Goal: Communication & Community: Connect with others

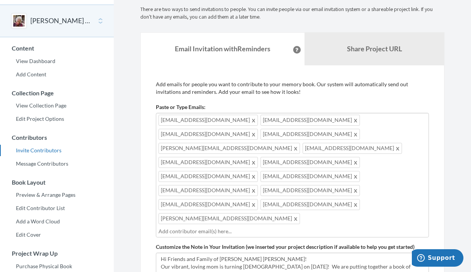
scroll to position [32, 0]
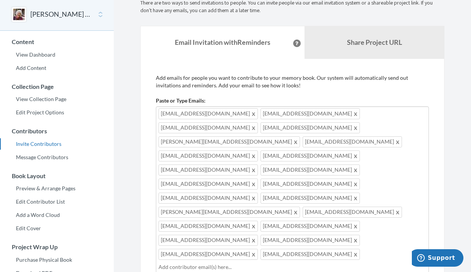
click at [251, 249] on span at bounding box center [254, 253] width 6 height 9
click at [185, 109] on span "[EMAIL_ADDRESS][DOMAIN_NAME]" at bounding box center [208, 113] width 99 height 11
click at [257, 263] on span at bounding box center [254, 267] width 6 height 9
click at [288, 184] on div "[EMAIL_ADDRESS][DOMAIN_NAME] [EMAIL_ADDRESS][DOMAIN_NAME] [EMAIL_ADDRESS][DOMAI…" at bounding box center [292, 189] width 273 height 167
click at [257, 263] on span at bounding box center [254, 267] width 6 height 9
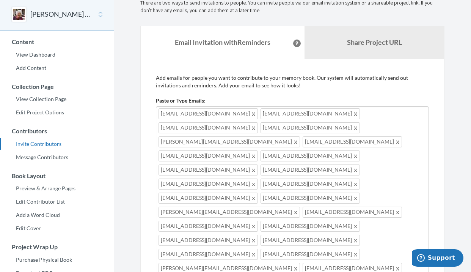
click at [200, 105] on div "Paste or Type Emails: [EMAIL_ADDRESS][DOMAIN_NAME],[EMAIL_ADDRESS][DOMAIN_NAME]…" at bounding box center [292, 241] width 273 height 288
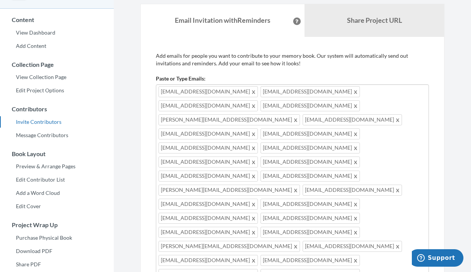
scroll to position [111, 0]
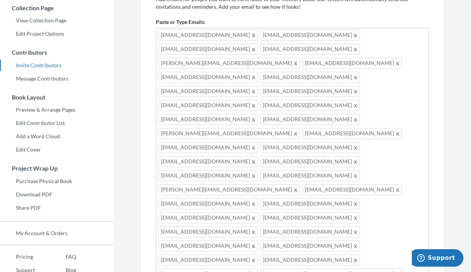
click at [158, 147] on div "[EMAIL_ADDRESS][DOMAIN_NAME] [EMAIL_ADDRESS][DOMAIN_NAME] [EMAIL_ADDRESS][DOMAI…" at bounding box center [292, 181] width 273 height 307
click at [261, 240] on span "[EMAIL_ADDRESS][DOMAIN_NAME]" at bounding box center [310, 245] width 99 height 11
click at [158, 145] on div "[EMAIL_ADDRESS][DOMAIN_NAME] [EMAIL_ADDRESS][DOMAIN_NAME] [EMAIL_ADDRESS][DOMAI…" at bounding box center [292, 181] width 273 height 307
click at [425, 133] on div "[EMAIL_ADDRESS][DOMAIN_NAME] [EMAIL_ADDRESS][DOMAIN_NAME] [EMAIL_ADDRESS][DOMAI…" at bounding box center [292, 181] width 273 height 307
click at [195, 58] on span "[PERSON_NAME][EMAIL_ADDRESS][DOMAIN_NAME]" at bounding box center [229, 63] width 141 height 11
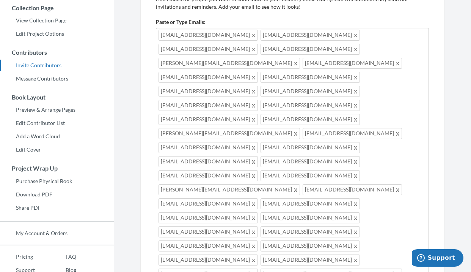
click at [148, 60] on div "Add emails for people you want to contribute to your memory book. Our system wi…" at bounding box center [292, 263] width 304 height 567
click at [292, 217] on div "[EMAIL_ADDRESS][DOMAIN_NAME] [EMAIL_ADDRESS][DOMAIN_NAME] [EMAIL_ADDRESS][DOMAI…" at bounding box center [292, 216] width 273 height 377
click at [297, 230] on div "[EMAIL_ADDRESS][DOMAIN_NAME] [EMAIL_ADDRESS][DOMAIN_NAME] [EMAIL_ADDRESS][DOMAI…" at bounding box center [292, 230] width 273 height 405
click at [251, 213] on span at bounding box center [254, 217] width 6 height 9
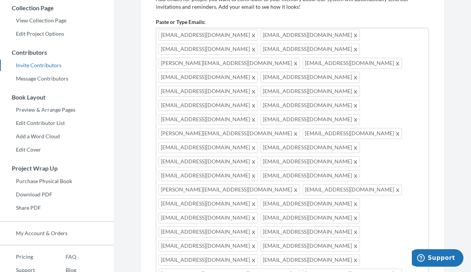
scroll to position [115, 0]
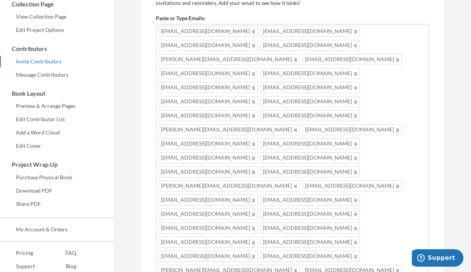
click at [296, 254] on div "[EMAIL_ADDRESS][DOMAIN_NAME] [EMAIL_ADDRESS][DOMAIN_NAME] [EMAIL_ADDRESS][DOMAI…" at bounding box center [292, 247] width 273 height 447
click at [249, 264] on div "[EMAIL_ADDRESS][DOMAIN_NAME] [EMAIL_ADDRESS][DOMAIN_NAME] [EMAIL_ADDRESS][DOMAI…" at bounding box center [292, 247] width 273 height 447
click at [383, 252] on div "[EMAIL_ADDRESS][DOMAIN_NAME] [EMAIL_ADDRESS][DOMAIN_NAME] [EMAIL_ADDRESS][DOMAI…" at bounding box center [292, 254] width 273 height 461
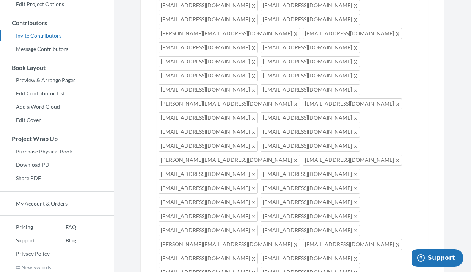
scroll to position [144, 0]
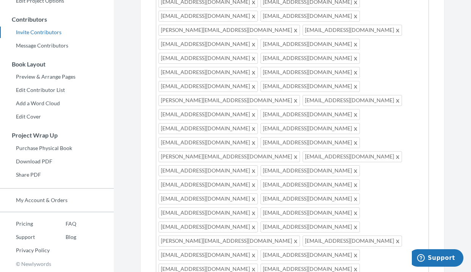
click at [300, 237] on div "[EMAIL_ADDRESS][DOMAIN_NAME] [EMAIL_ADDRESS][DOMAIN_NAME] [EMAIL_ADDRESS][DOMAI…" at bounding box center [292, 225] width 273 height 461
click at [249, 246] on div "[EMAIL_ADDRESS][DOMAIN_NAME] [EMAIL_ADDRESS][DOMAIN_NAME] [EMAIL_ADDRESS][DOMAI…" at bounding box center [292, 232] width 273 height 475
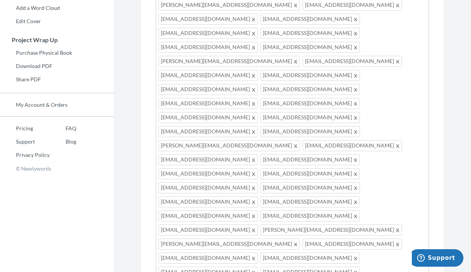
scroll to position [239, 0]
type input "[EMAIL_ADDRESS][DOMAIN_NAME]"
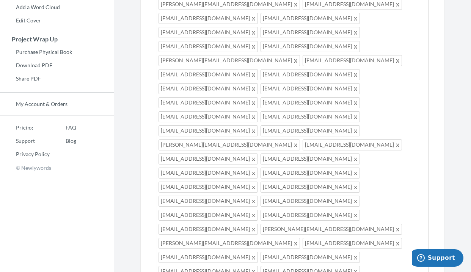
type input "[EMAIL_ADDRESS][DOMAIN_NAME]"
click at [352, 172] on div "[EMAIL_ADDRESS][DOMAIN_NAME] [EMAIL_ADDRESS][DOMAIN_NAME] [EMAIL_ADDRESS][DOMAI…" at bounding box center [292, 157] width 273 height 517
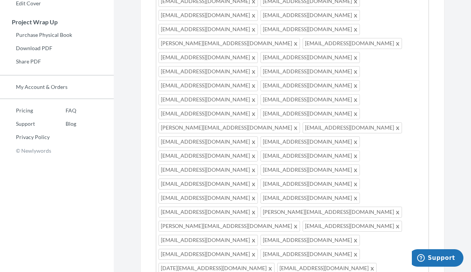
scroll to position [259, 0]
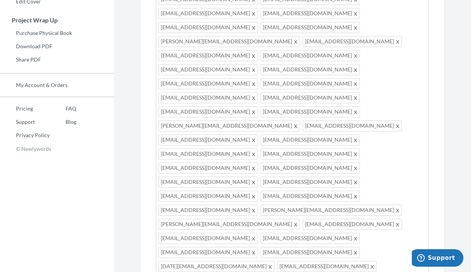
type input "[EMAIL_ADDRESS][DOMAIN_NAME]"
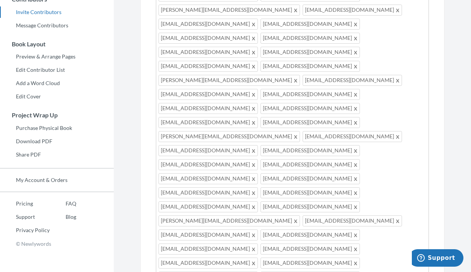
scroll to position [162, 0]
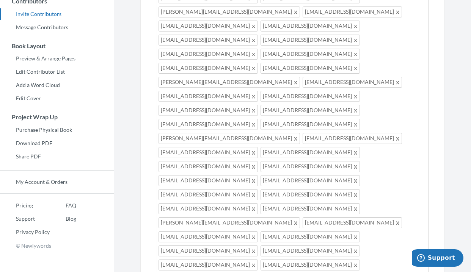
click at [299, 148] on div "[EMAIL_ADDRESS][DOMAIN_NAME] [EMAIL_ADDRESS][DOMAIN_NAME] [EMAIL_ADDRESS][DOMAI…" at bounding box center [292, 241] width 273 height 531
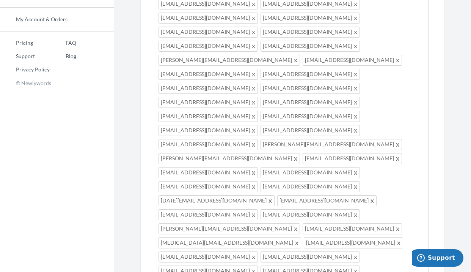
scroll to position [324, 0]
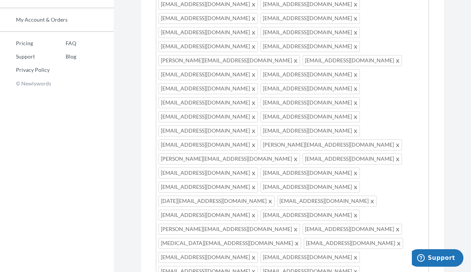
drag, startPoint x: 209, startPoint y: 152, endPoint x: 382, endPoint y: 151, distance: 173.0
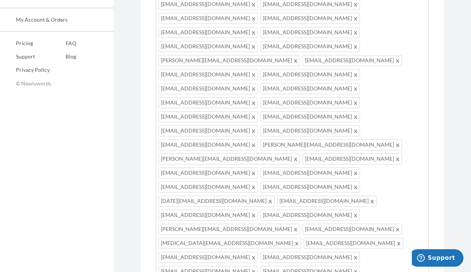
scroll to position [30, 0]
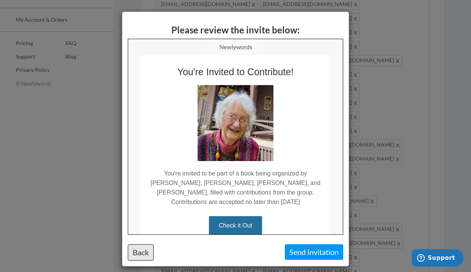
click at [140, 252] on button "Back" at bounding box center [141, 252] width 26 height 16
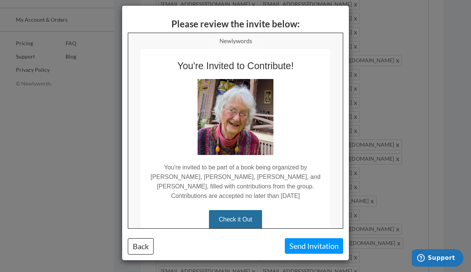
scroll to position [6, 0]
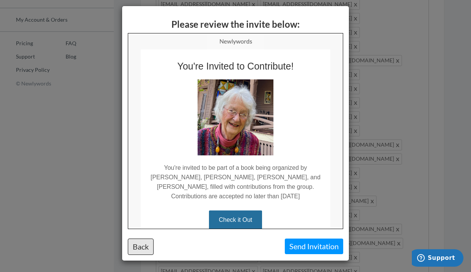
click at [136, 248] on button "Back" at bounding box center [141, 246] width 26 height 16
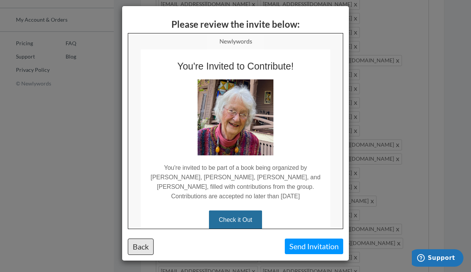
click at [141, 245] on button "Back" at bounding box center [141, 246] width 26 height 16
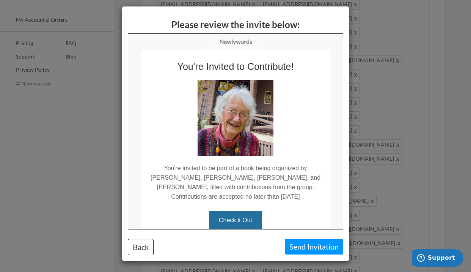
scroll to position [6, 0]
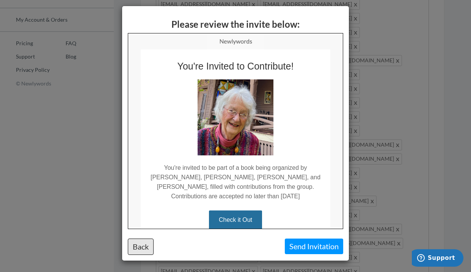
click at [134, 243] on button "Back" at bounding box center [141, 246] width 26 height 16
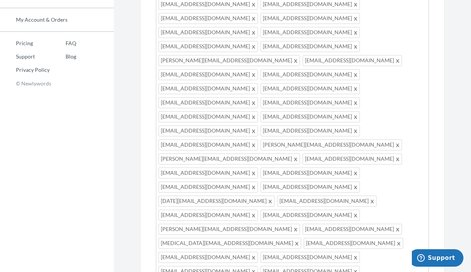
drag, startPoint x: 279, startPoint y: 152, endPoint x: 220, endPoint y: 152, distance: 58.4
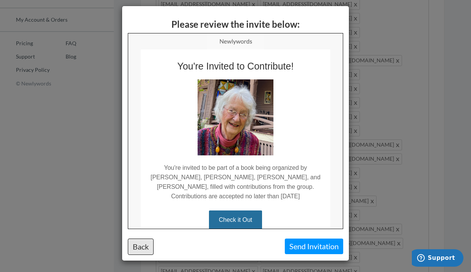
click at [140, 244] on button "Back" at bounding box center [141, 246] width 26 height 16
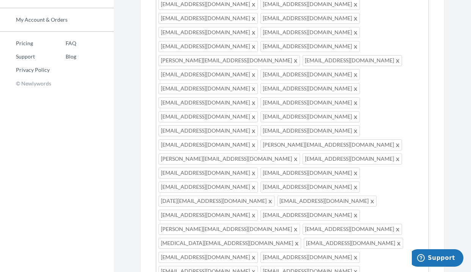
drag, startPoint x: 267, startPoint y: 166, endPoint x: 253, endPoint y: 167, distance: 14.4
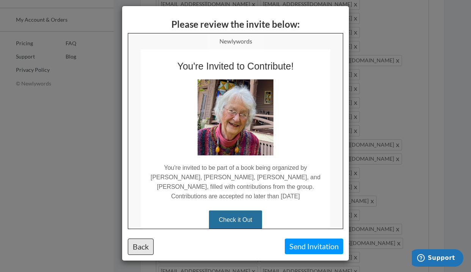
click at [141, 247] on button "Back" at bounding box center [141, 246] width 26 height 16
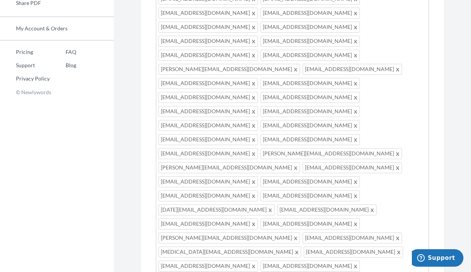
scroll to position [0, 0]
drag, startPoint x: 186, startPoint y: 160, endPoint x: 224, endPoint y: 160, distance: 38.3
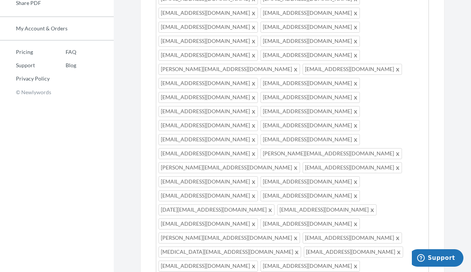
scroll to position [5, 0]
drag, startPoint x: 331, startPoint y: 155, endPoint x: 266, endPoint y: 153, distance: 64.9
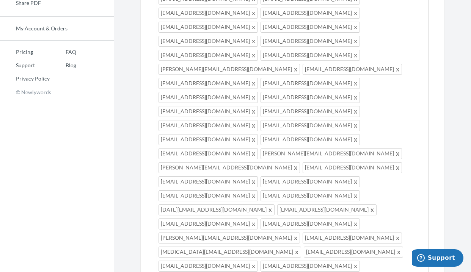
drag, startPoint x: 326, startPoint y: 156, endPoint x: 311, endPoint y: 156, distance: 14.4
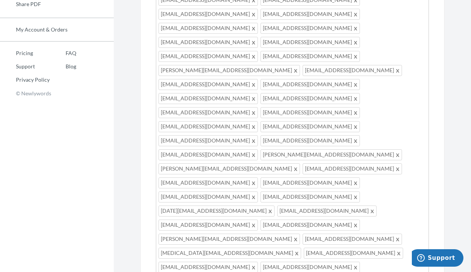
scroll to position [5, 0]
drag, startPoint x: 341, startPoint y: 158, endPoint x: 288, endPoint y: 157, distance: 53.5
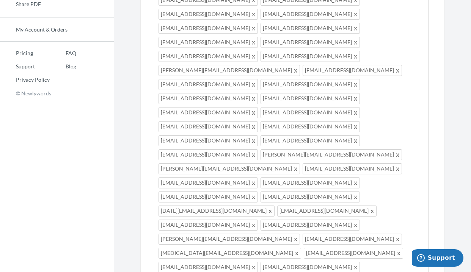
drag, startPoint x: 209, startPoint y: 165, endPoint x: 195, endPoint y: 165, distance: 14.0
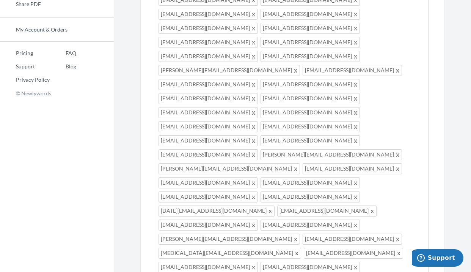
drag, startPoint x: 208, startPoint y: 164, endPoint x: 194, endPoint y: 164, distance: 13.7
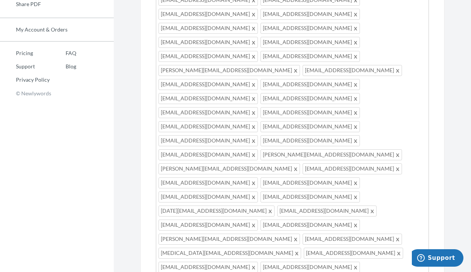
scroll to position [10, 0]
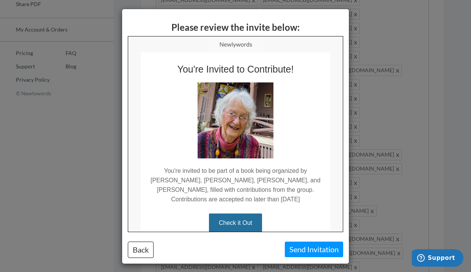
scroll to position [3, 0]
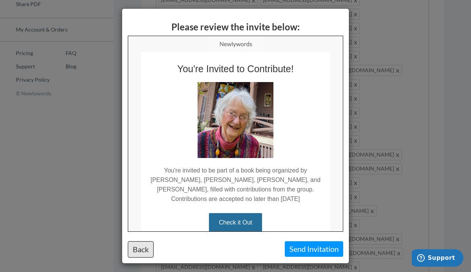
click at [140, 250] on button "Back" at bounding box center [141, 249] width 26 height 16
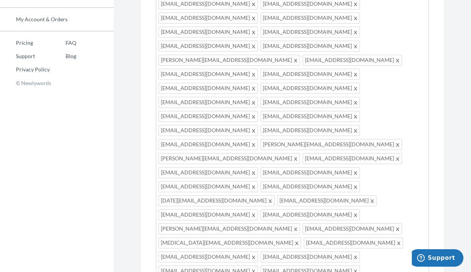
scroll to position [324, 0]
drag, startPoint x: 248, startPoint y: 166, endPoint x: 290, endPoint y: 168, distance: 41.8
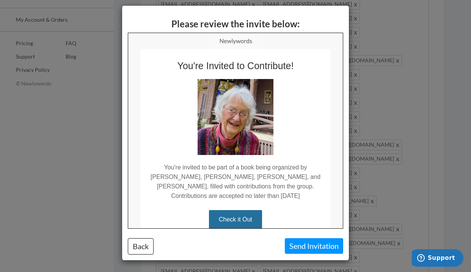
scroll to position [6, 0]
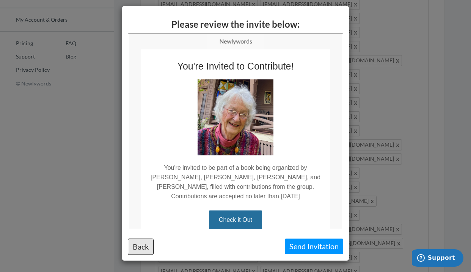
click at [144, 247] on button "Back" at bounding box center [141, 246] width 26 height 16
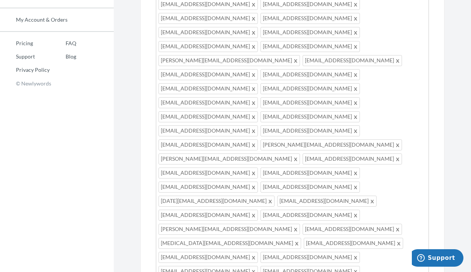
scroll to position [13, 0]
type textarea "Hi Friends and Family of [PERSON_NAME] [PERSON_NAME]! Our vibrant, loving mom i…"
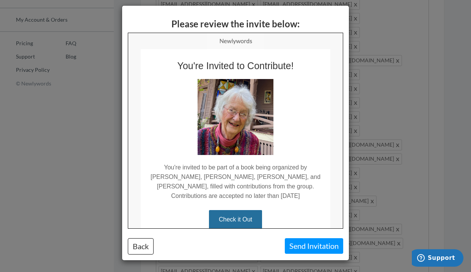
scroll to position [6, 0]
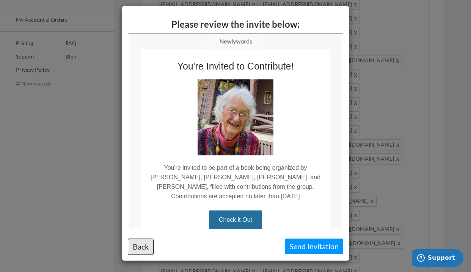
click at [142, 246] on button "Back" at bounding box center [141, 246] width 26 height 16
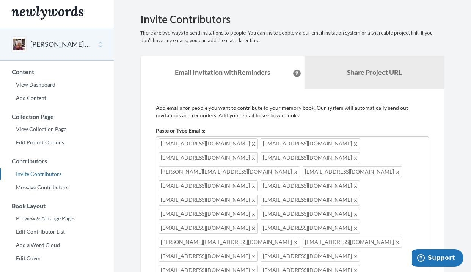
scroll to position [0, 0]
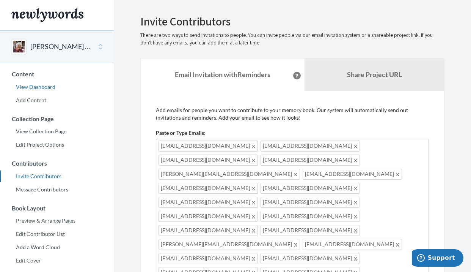
click at [40, 87] on link "View Dashboard" at bounding box center [57, 86] width 114 height 11
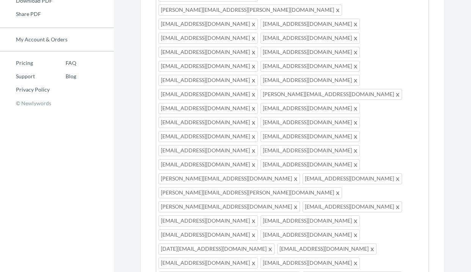
scroll to position [298, 0]
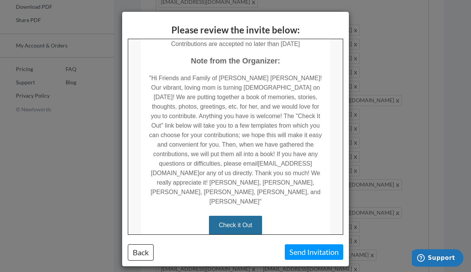
scroll to position [0, 0]
click at [141, 253] on button "Back" at bounding box center [141, 252] width 26 height 16
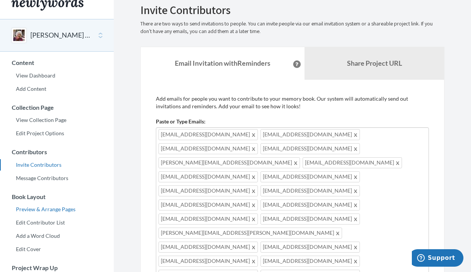
scroll to position [12, 0]
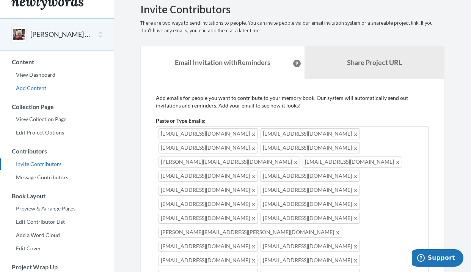
click at [36, 86] on link "Add Content" at bounding box center [57, 87] width 114 height 11
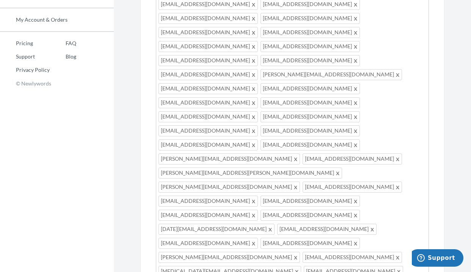
scroll to position [30, 0]
drag, startPoint x: 162, startPoint y: 128, endPoint x: 286, endPoint y: 167, distance: 130.3
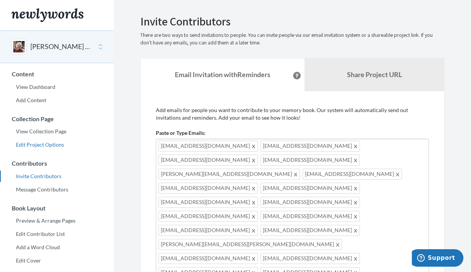
scroll to position [0, 0]
click at [42, 86] on link "View Dashboard" at bounding box center [57, 86] width 114 height 11
click at [30, 88] on link "View Dashboard" at bounding box center [57, 86] width 114 height 11
